Goal: Entertainment & Leisure: Browse casually

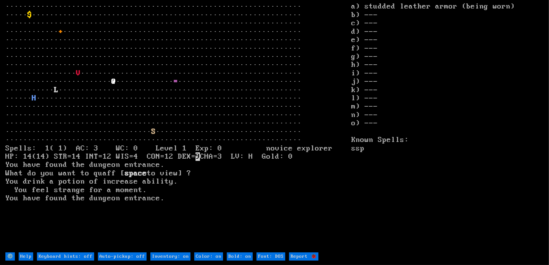
type off "Auto-pickup: on"
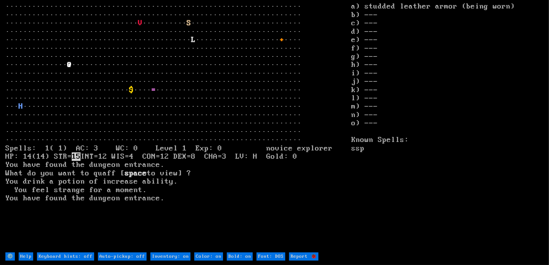
type off "Auto-pickup: on"
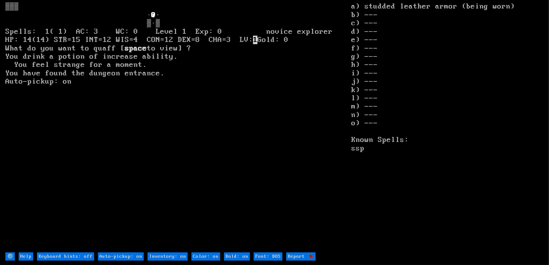
click at [175, 82] on larn "@ · ▒·▒ Spells: 1( 1) AC: 3 WC: 0 Level 1 Exp: 0 novice explorer HP: 14(14) STR…" at bounding box center [178, 128] width 346 height 250
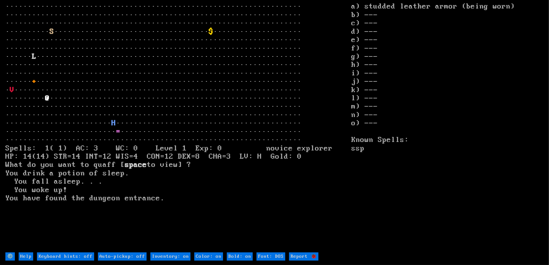
type off "Auto-pickup: on"
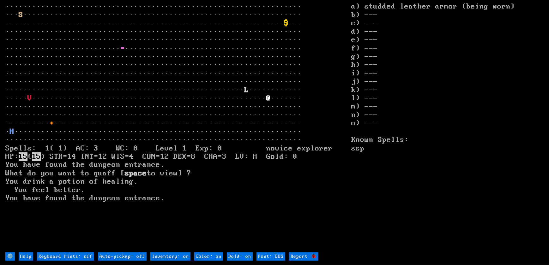
type off "Auto-pickup: on"
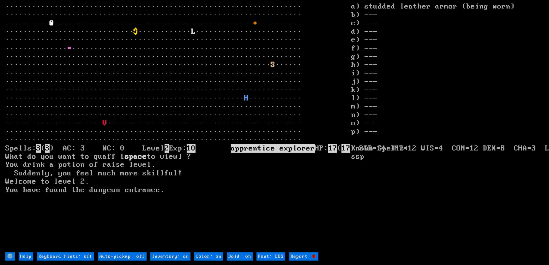
type off "Auto-pickup: on"
